Goal: Task Accomplishment & Management: Use online tool/utility

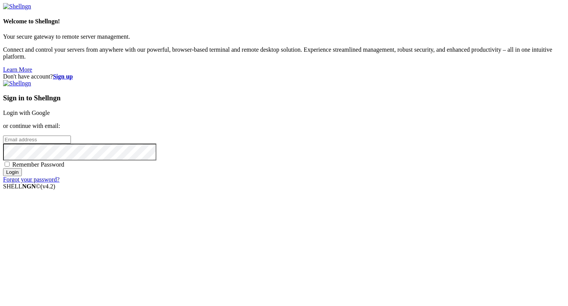
click at [50, 114] on link "Login with Google" at bounding box center [26, 113] width 47 height 7
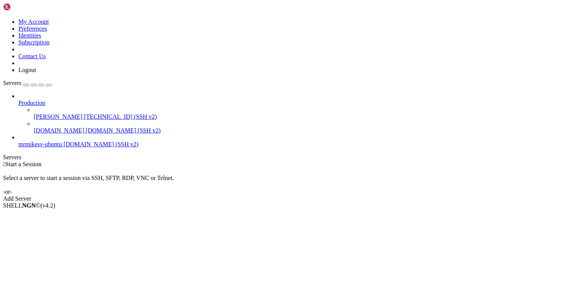
click at [84, 114] on span "[TECHNICAL_ID] (SSH v2)" at bounding box center [120, 117] width 73 height 7
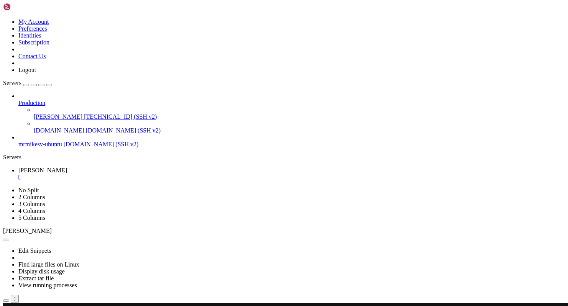
click at [51, 127] on span "[DOMAIN_NAME]" at bounding box center [59, 130] width 51 height 7
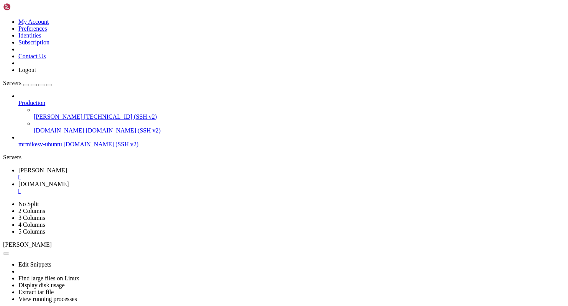
click at [124, 174] on div "" at bounding box center [291, 177] width 547 height 7
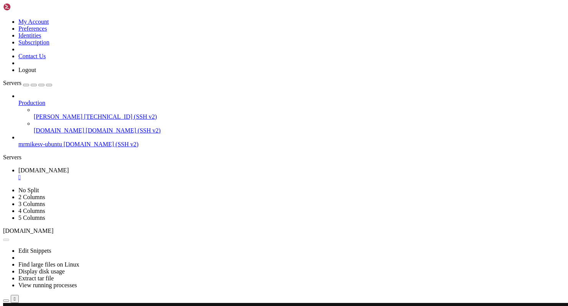
click at [160, 174] on div "" at bounding box center [291, 177] width 547 height 7
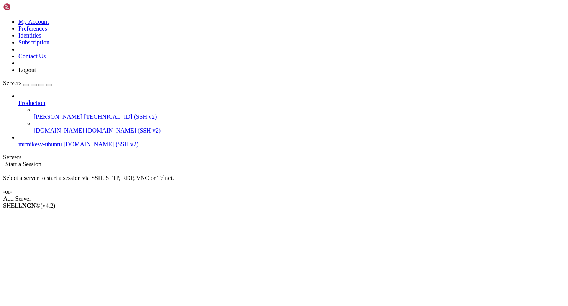
click at [46, 127] on span "[DOMAIN_NAME]" at bounding box center [59, 130] width 51 height 7
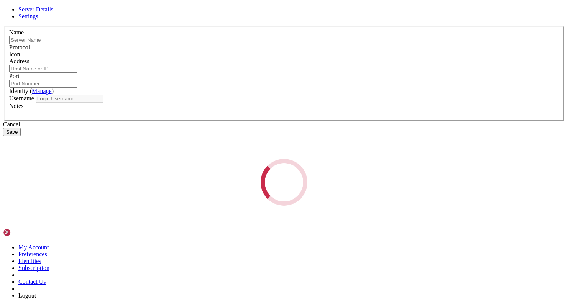
type input "[DOMAIN_NAME]"
type input "22"
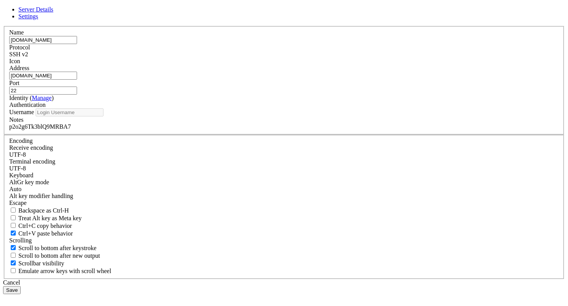
type input "root"
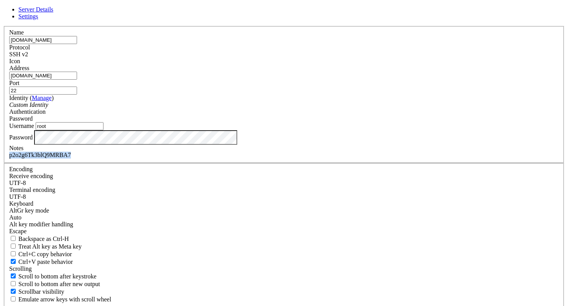
drag, startPoint x: 260, startPoint y: 224, endPoint x: 163, endPoint y: 221, distance: 96.7
click at [163, 221] on div "Server Details Settings Name [DOMAIN_NAME] Protocol SSH v2 Icon" at bounding box center [284, 164] width 562 height 317
copy div "p2o2g6Tk3blQ9MRBA7"
